Goal: Task Accomplishment & Management: Manage account settings

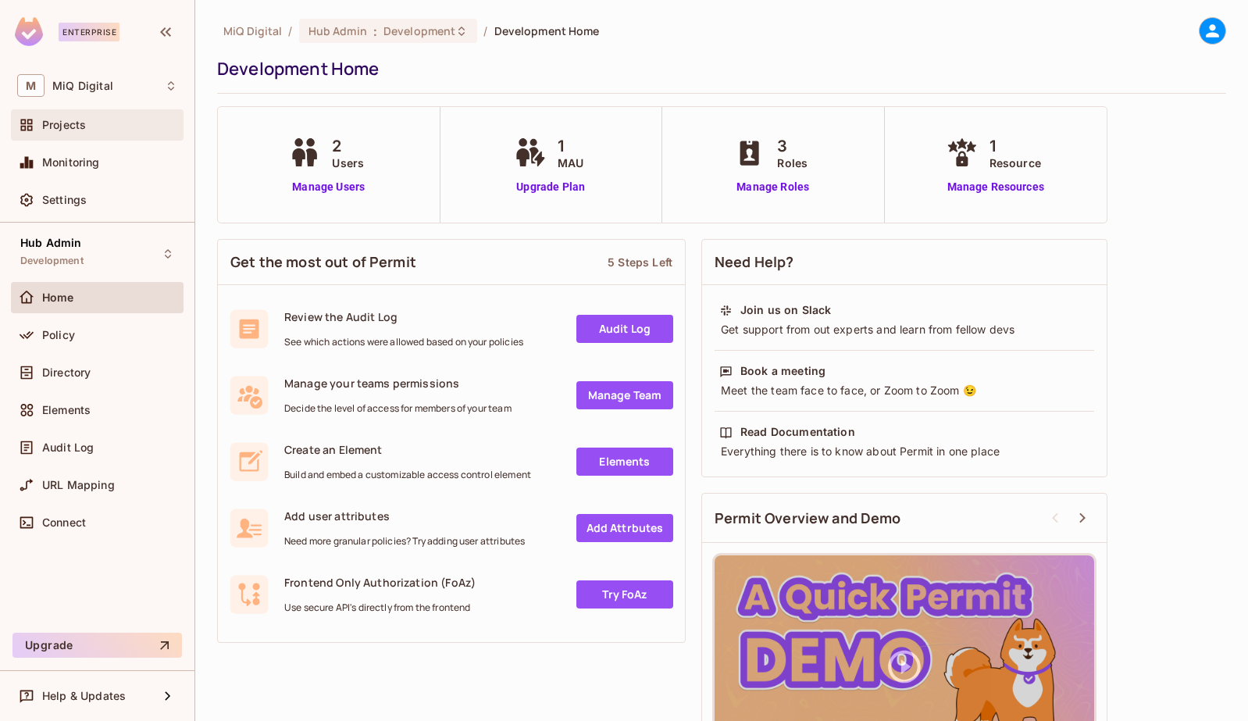
click at [75, 128] on span "Projects" at bounding box center [64, 125] width 44 height 12
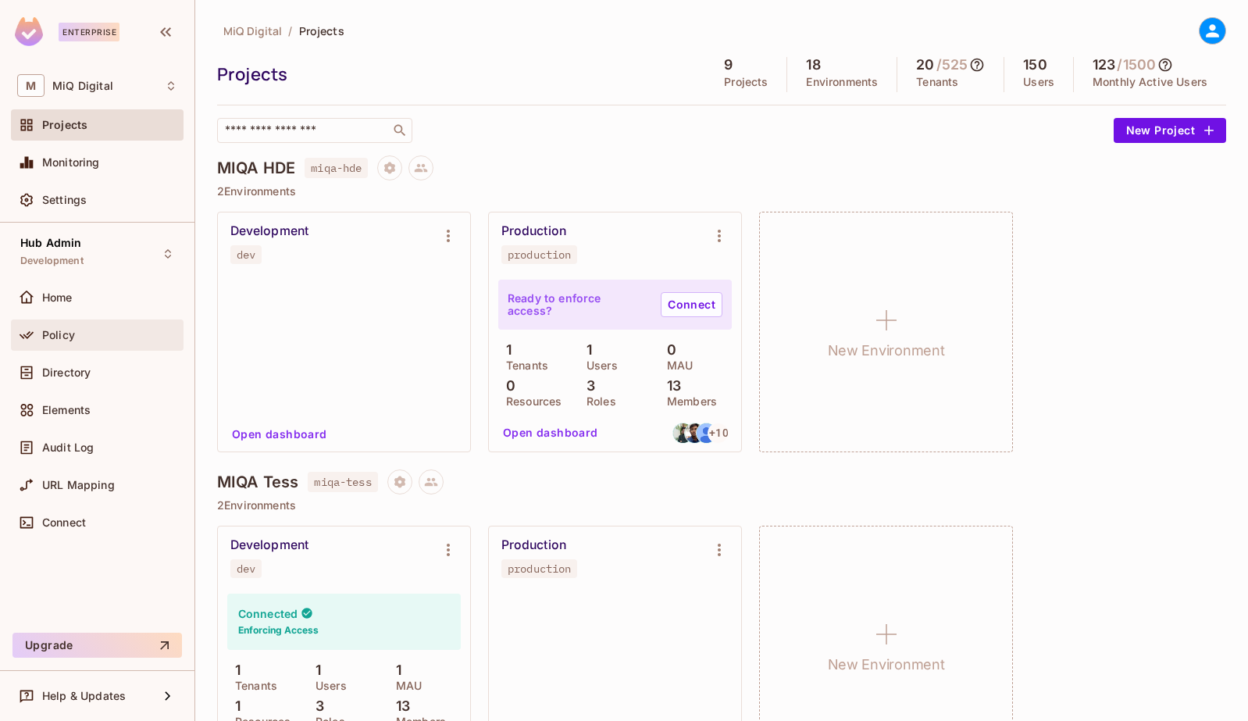
click at [58, 335] on span "Policy" at bounding box center [58, 335] width 33 height 12
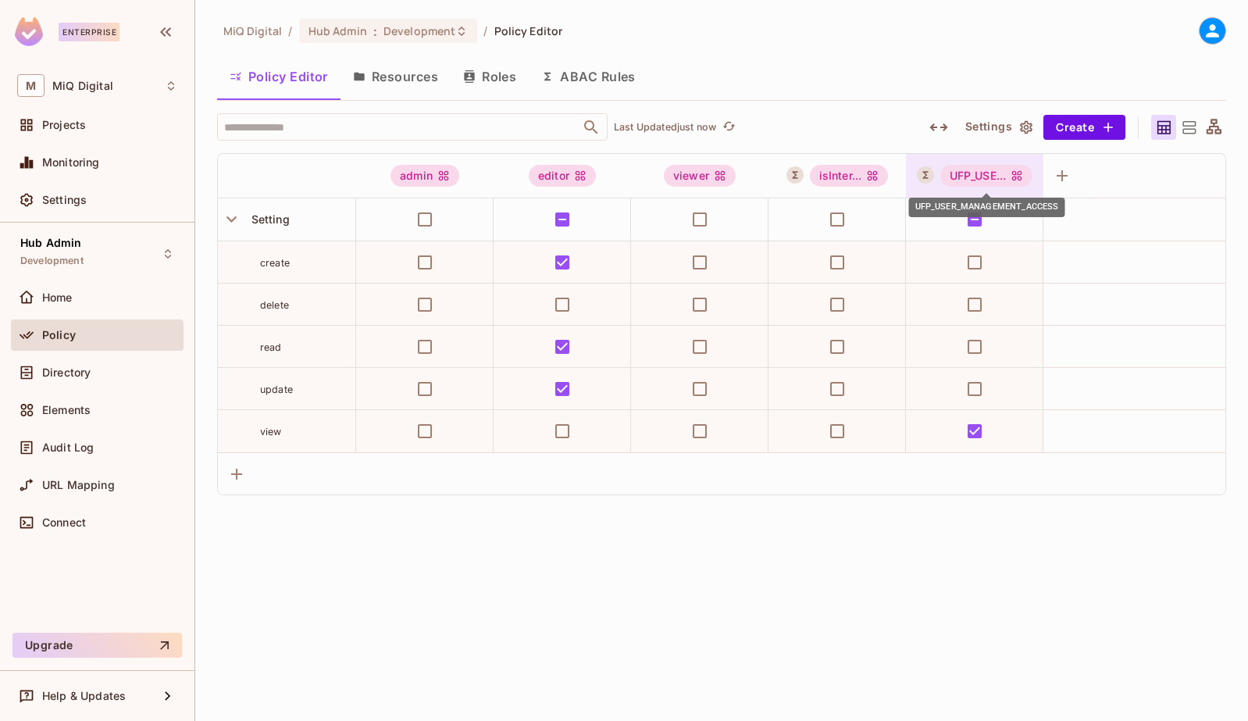
click at [1002, 176] on div "UFP_USE..." at bounding box center [986, 176] width 93 height 22
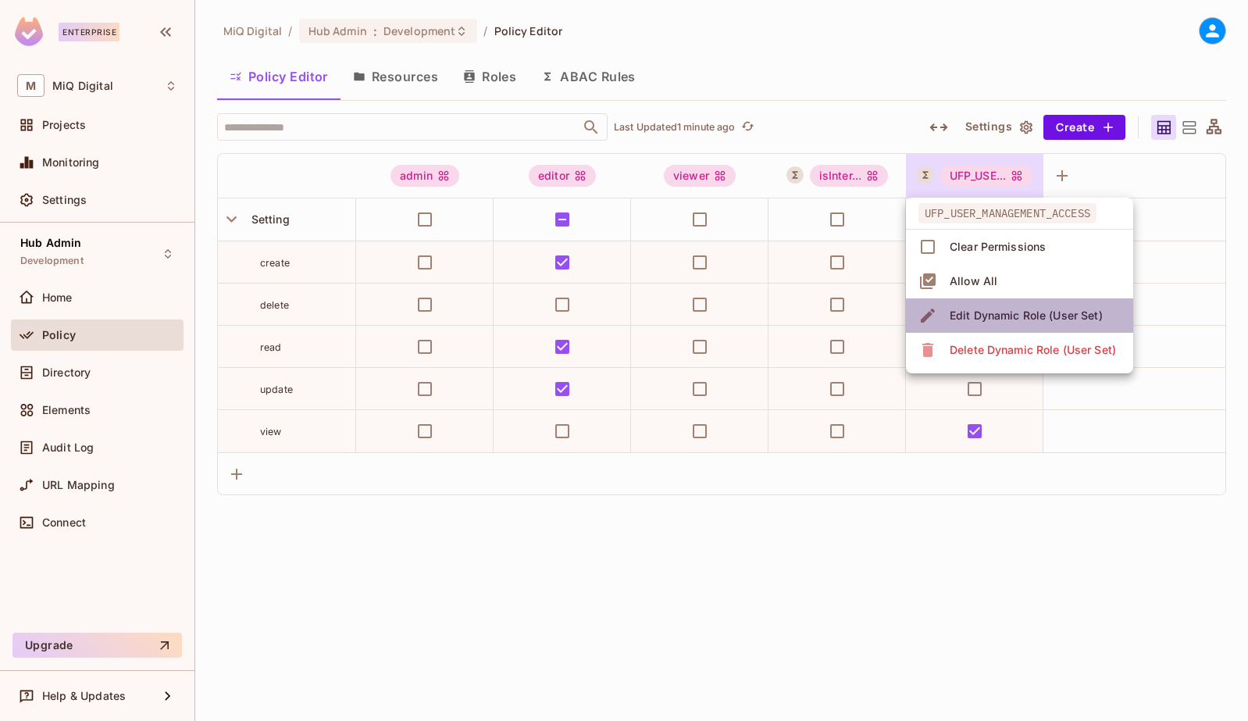
click at [992, 307] on span "Edit Dynamic Role (User Set)" at bounding box center [1026, 315] width 162 height 25
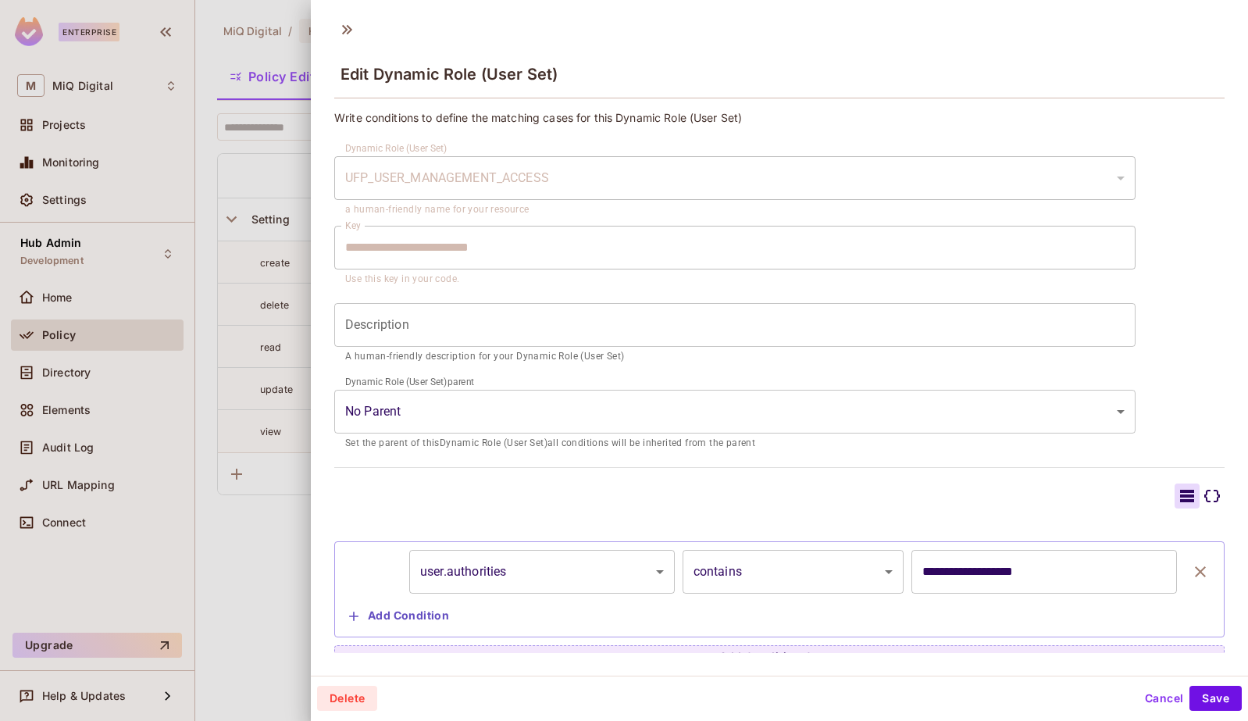
click at [1150, 696] on button "Cancel" at bounding box center [1163, 698] width 51 height 25
